Goal: Transaction & Acquisition: Subscribe to service/newsletter

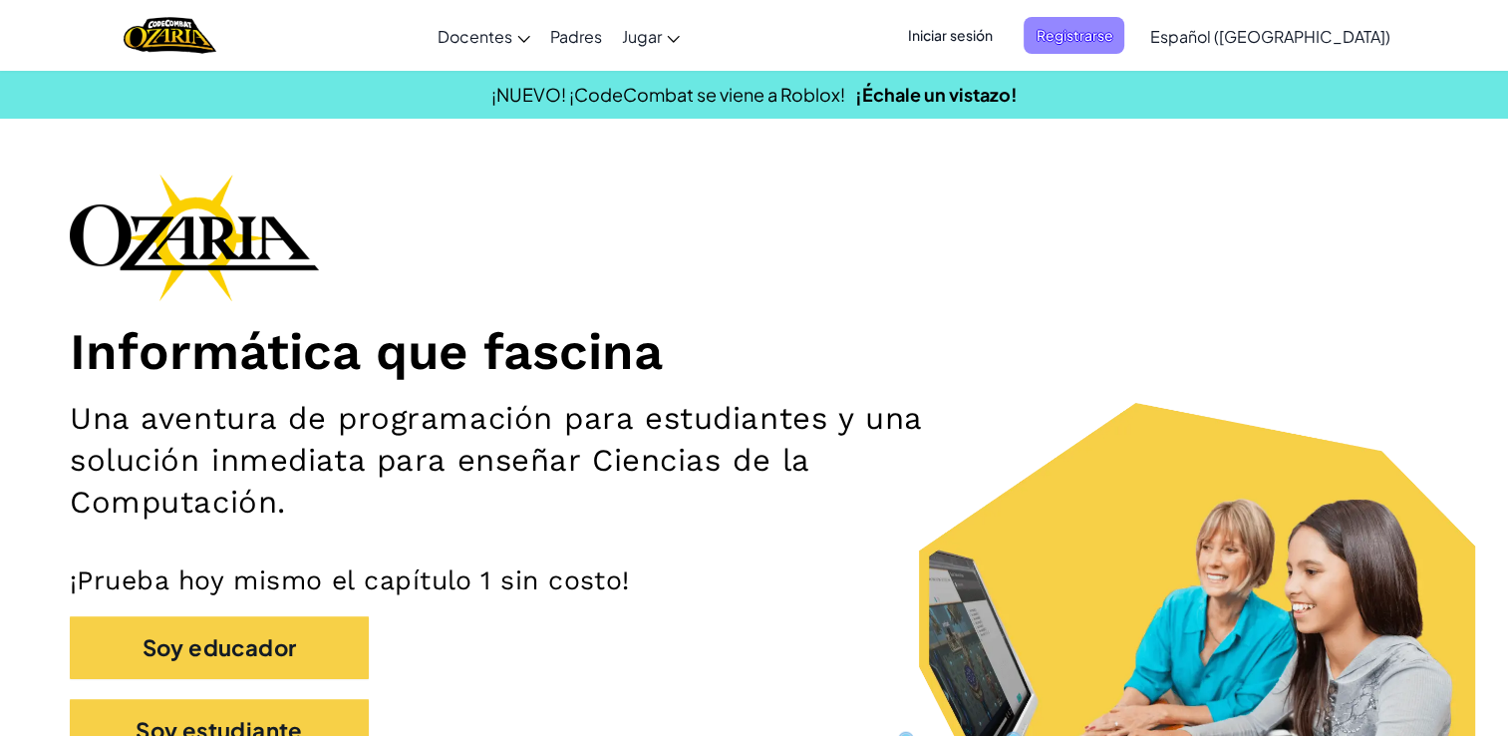
click at [1122, 29] on span "Registrarse" at bounding box center [1074, 35] width 101 height 37
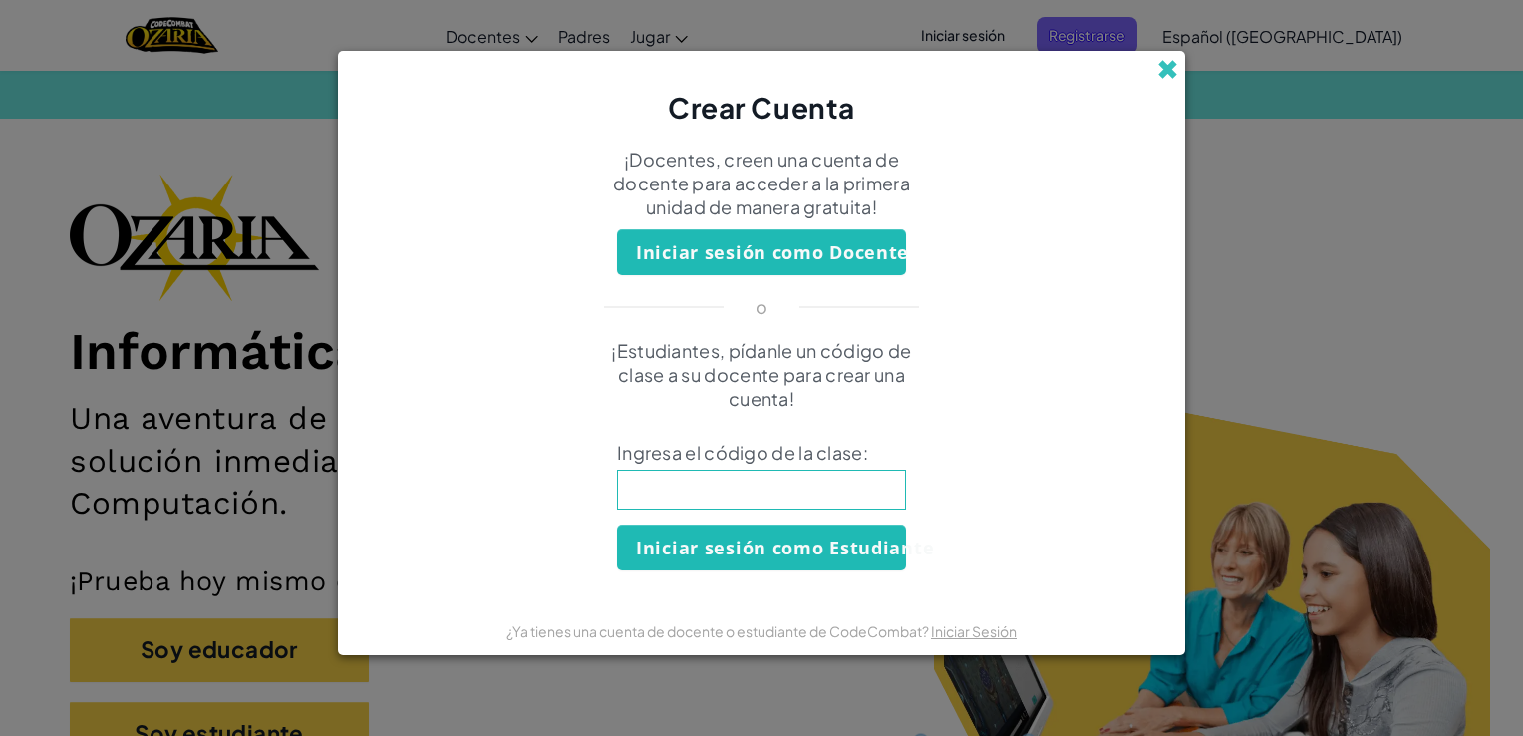
click at [1164, 63] on span at bounding box center [1167, 69] width 21 height 21
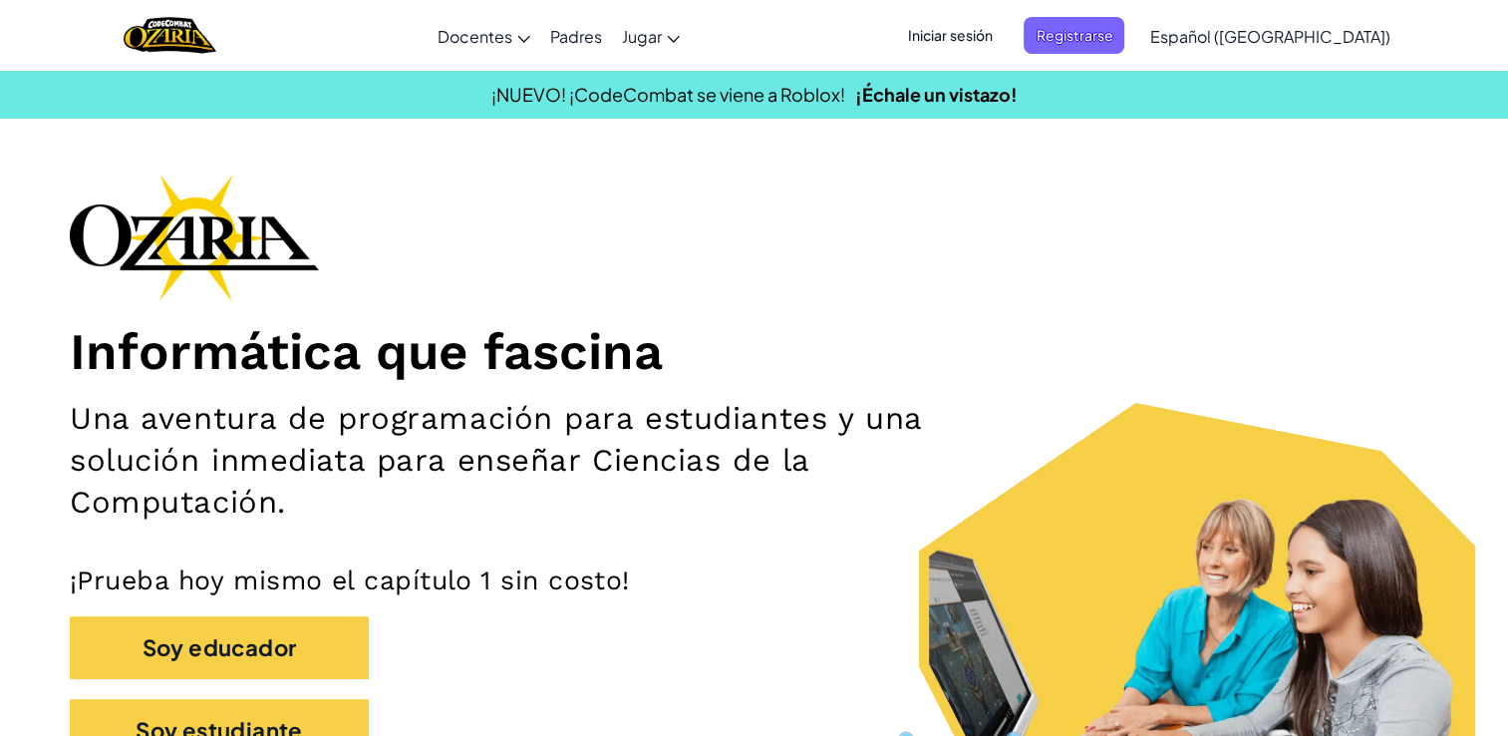
click at [991, 32] on span "Iniciar sesión" at bounding box center [950, 35] width 108 height 37
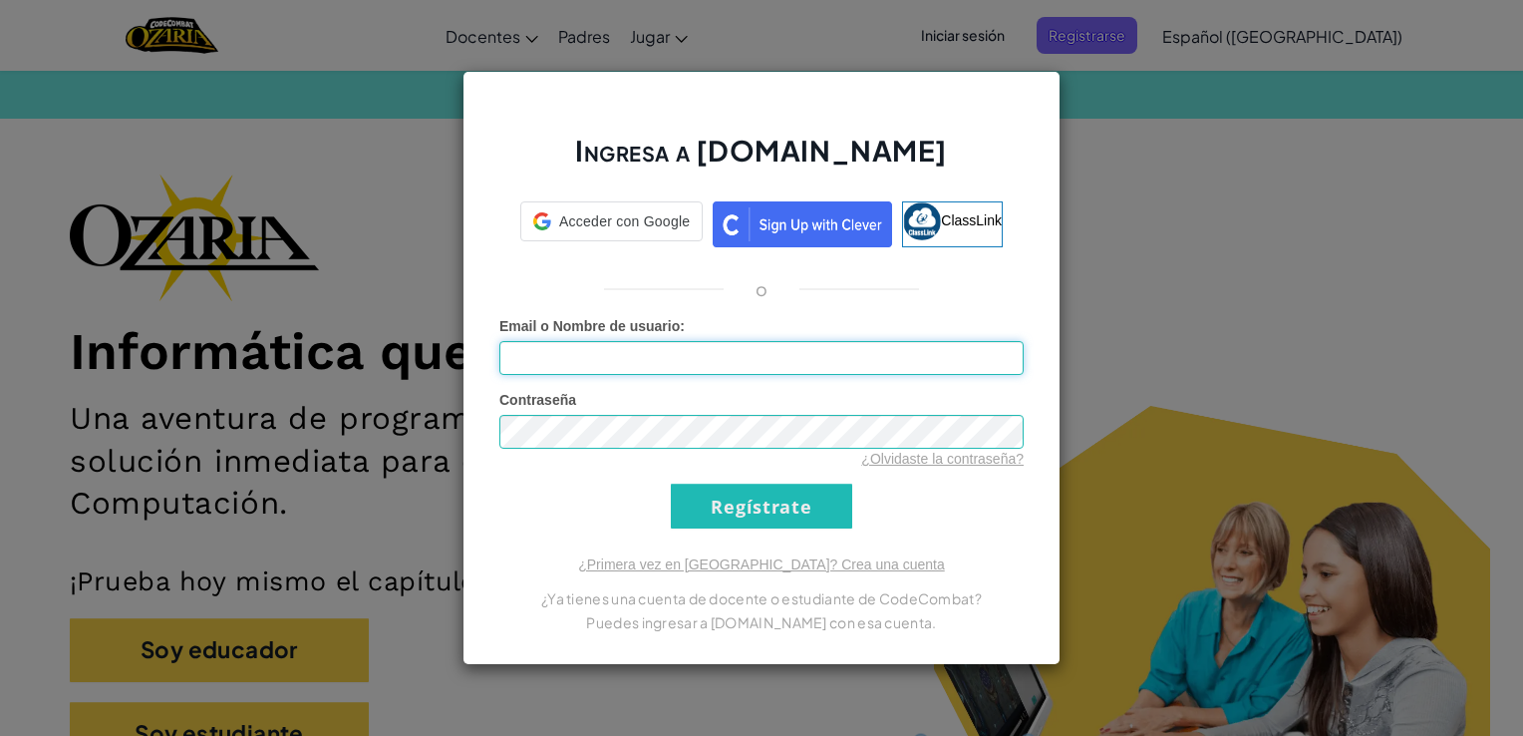
type input "[EMAIL_ADDRESS][DOMAIN_NAME]"
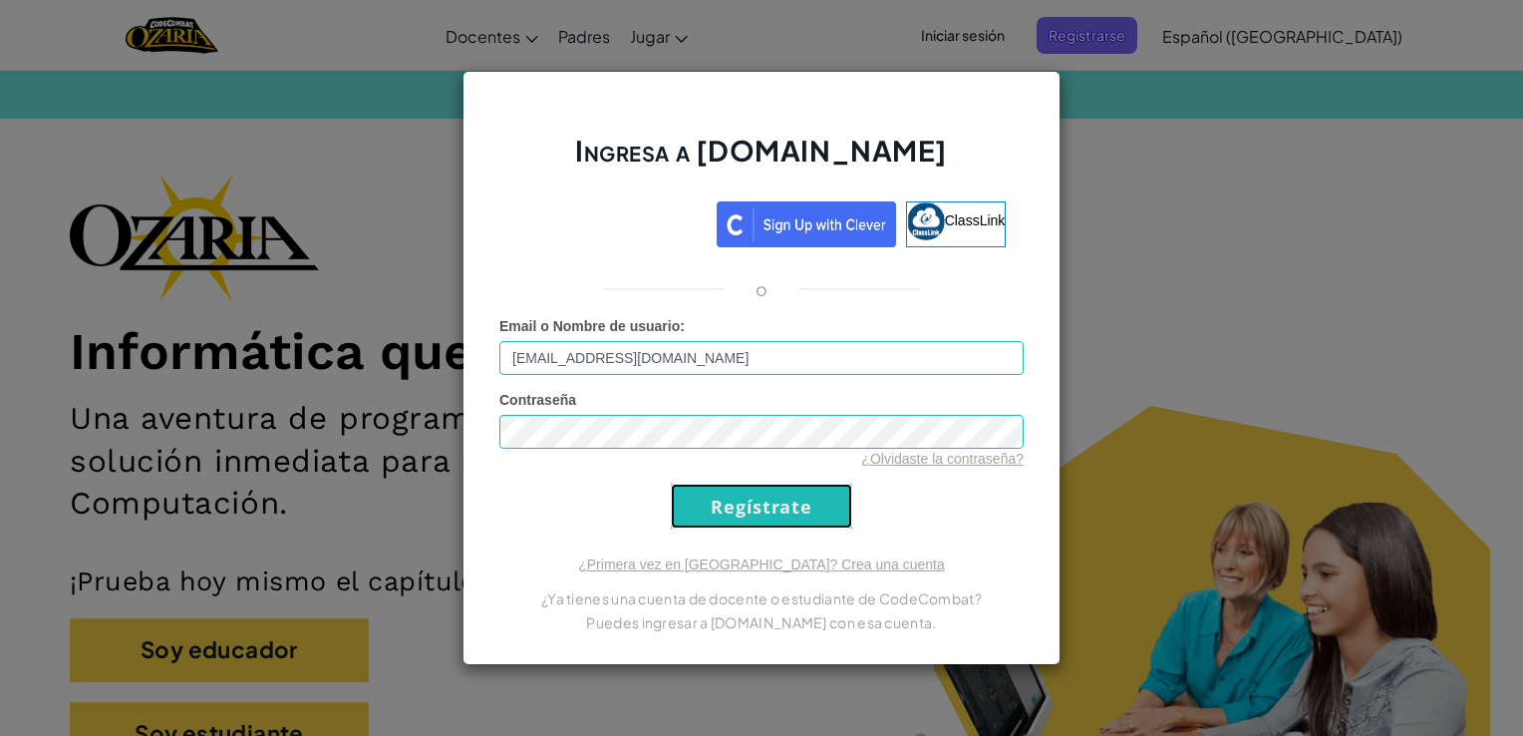
click at [743, 494] on input "Regístrate" at bounding box center [761, 505] width 181 height 45
